Goal: Task Accomplishment & Management: Manage account settings

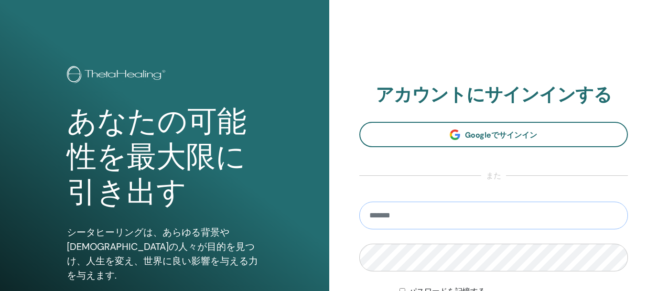
type input "**********"
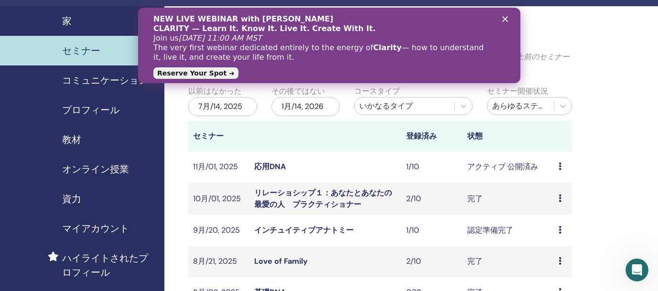
click at [333, 235] on td "インチュイティブアナトミー" at bounding box center [325, 230] width 152 height 31
click at [331, 232] on link "インチュイティブアナトミー" at bounding box center [303, 230] width 99 height 10
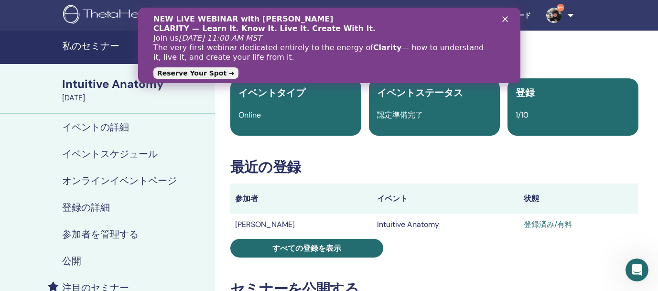
click at [93, 237] on h4 "参加者を管理する" at bounding box center [100, 233] width 76 height 11
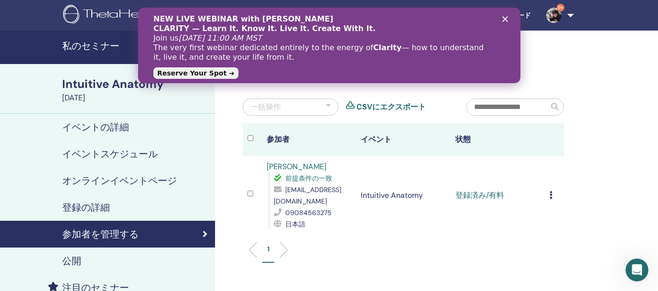
click at [552, 197] on icon at bounding box center [550, 195] width 3 height 8
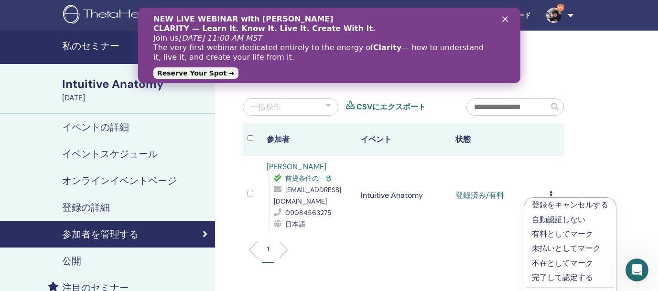
click at [569, 278] on p "完了して認定する" at bounding box center [570, 277] width 76 height 11
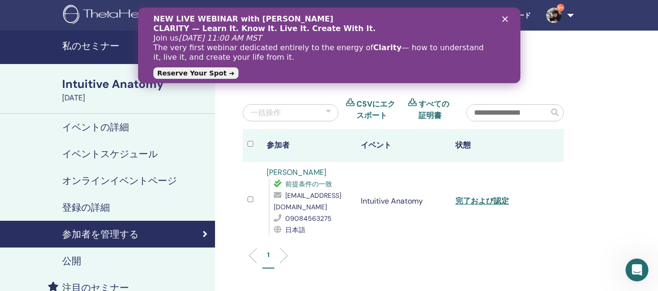
click at [505, 21] on icon "クローズ" at bounding box center [505, 19] width 6 height 6
